Goal: Navigation & Orientation: Find specific page/section

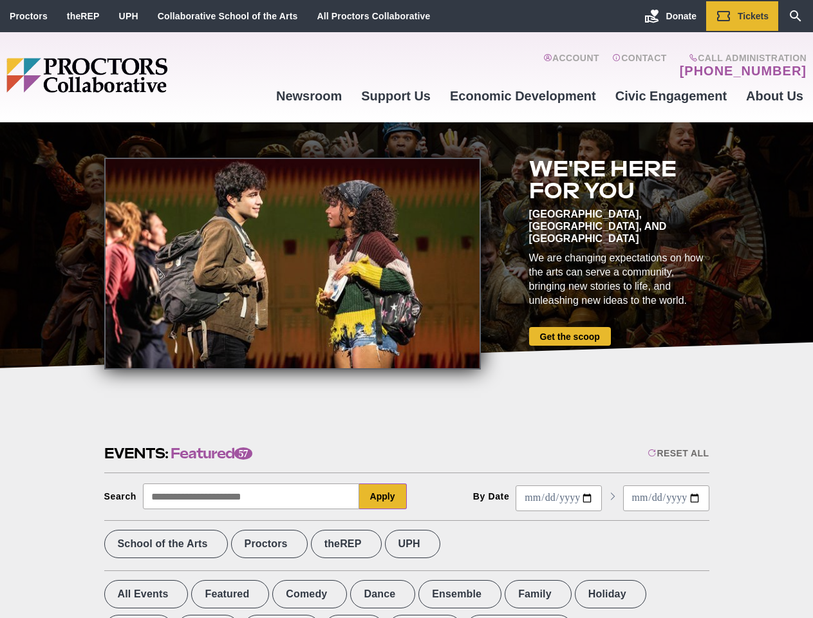
click at [406, 309] on div at bounding box center [292, 264] width 377 height 212
click at [677, 453] on div "Reset All" at bounding box center [678, 453] width 61 height 10
click at [383, 496] on button "Apply" at bounding box center [383, 496] width 48 height 26
